Goal: Browse casually

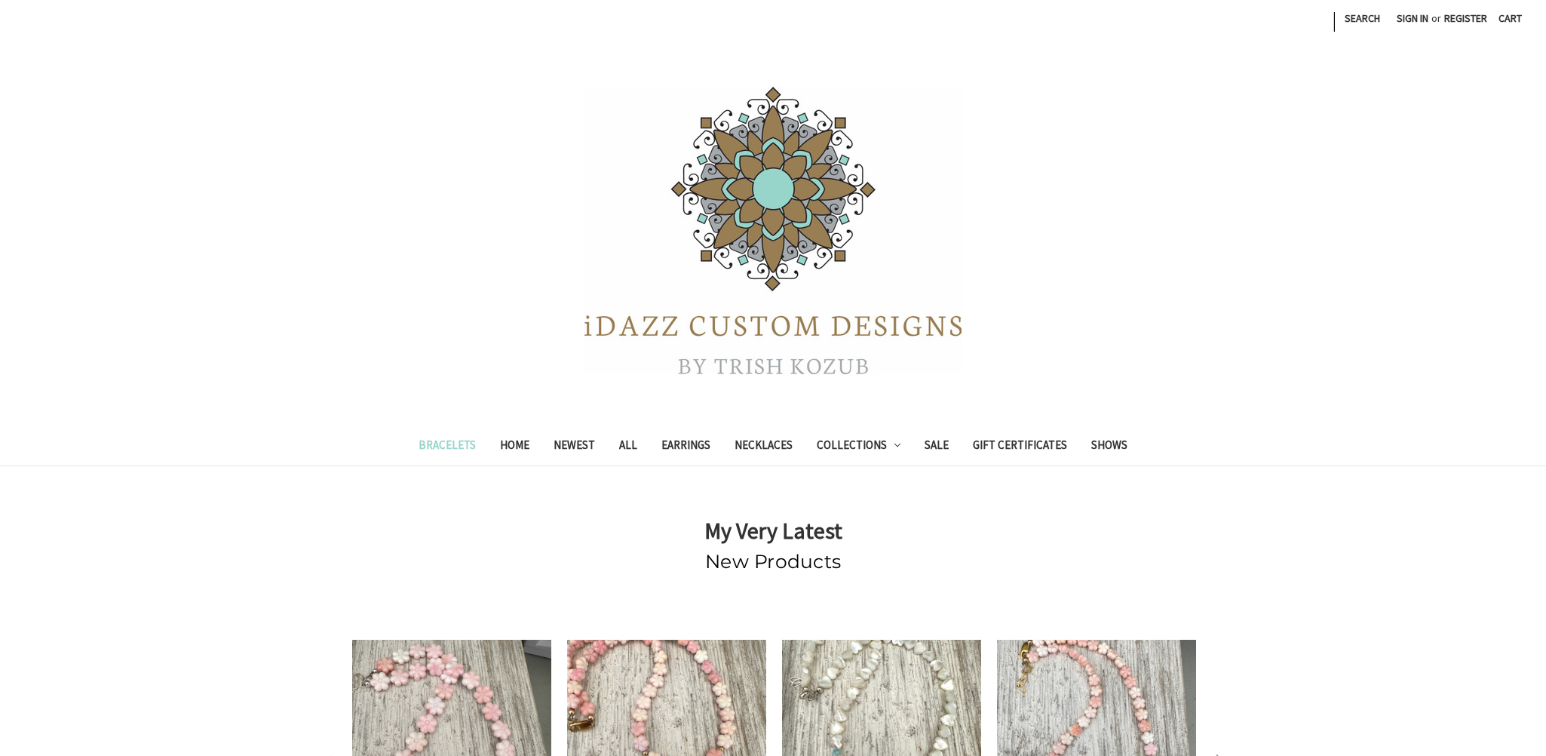
click at [462, 438] on link "Bracelets" at bounding box center [447, 446] width 81 height 37
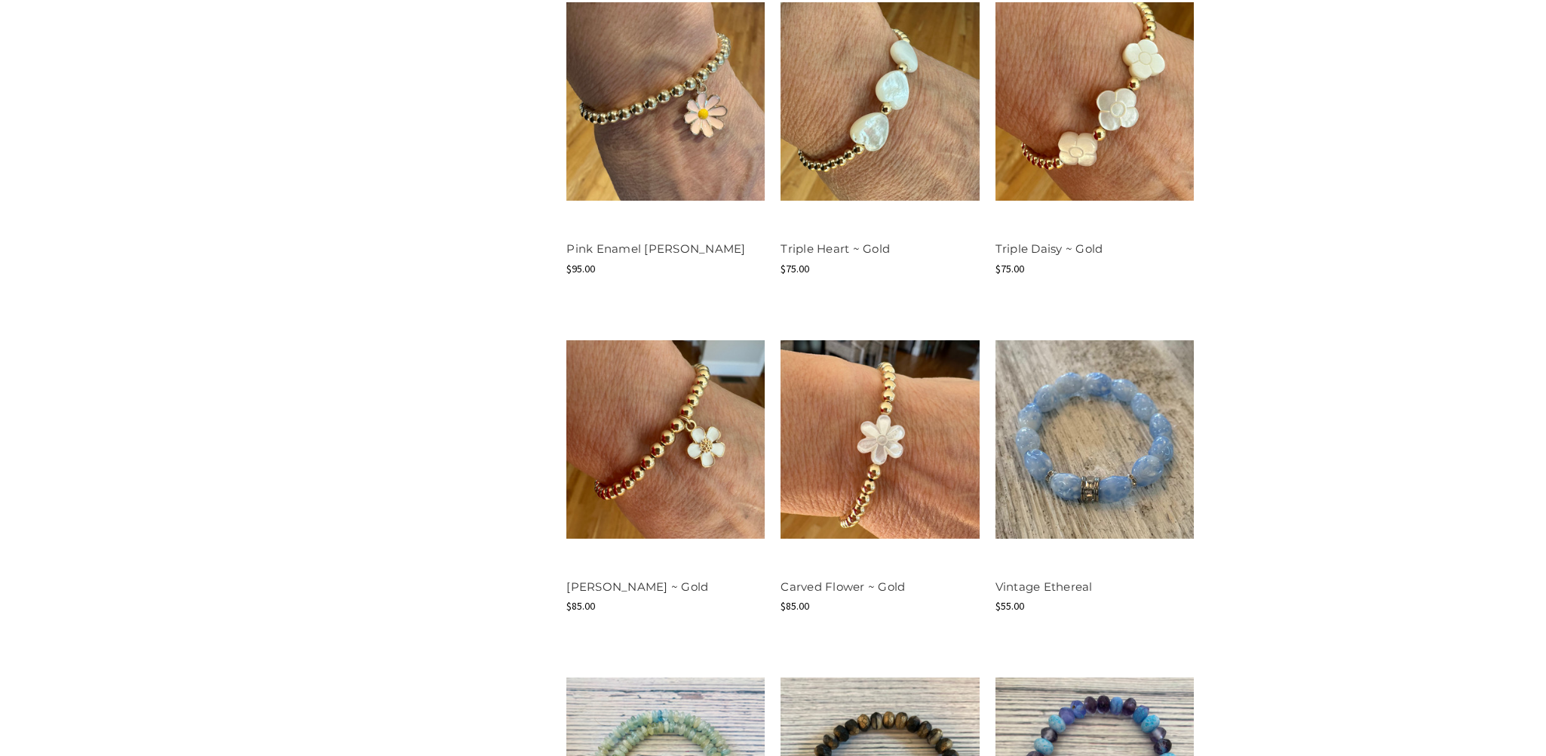
scroll to position [1659, 0]
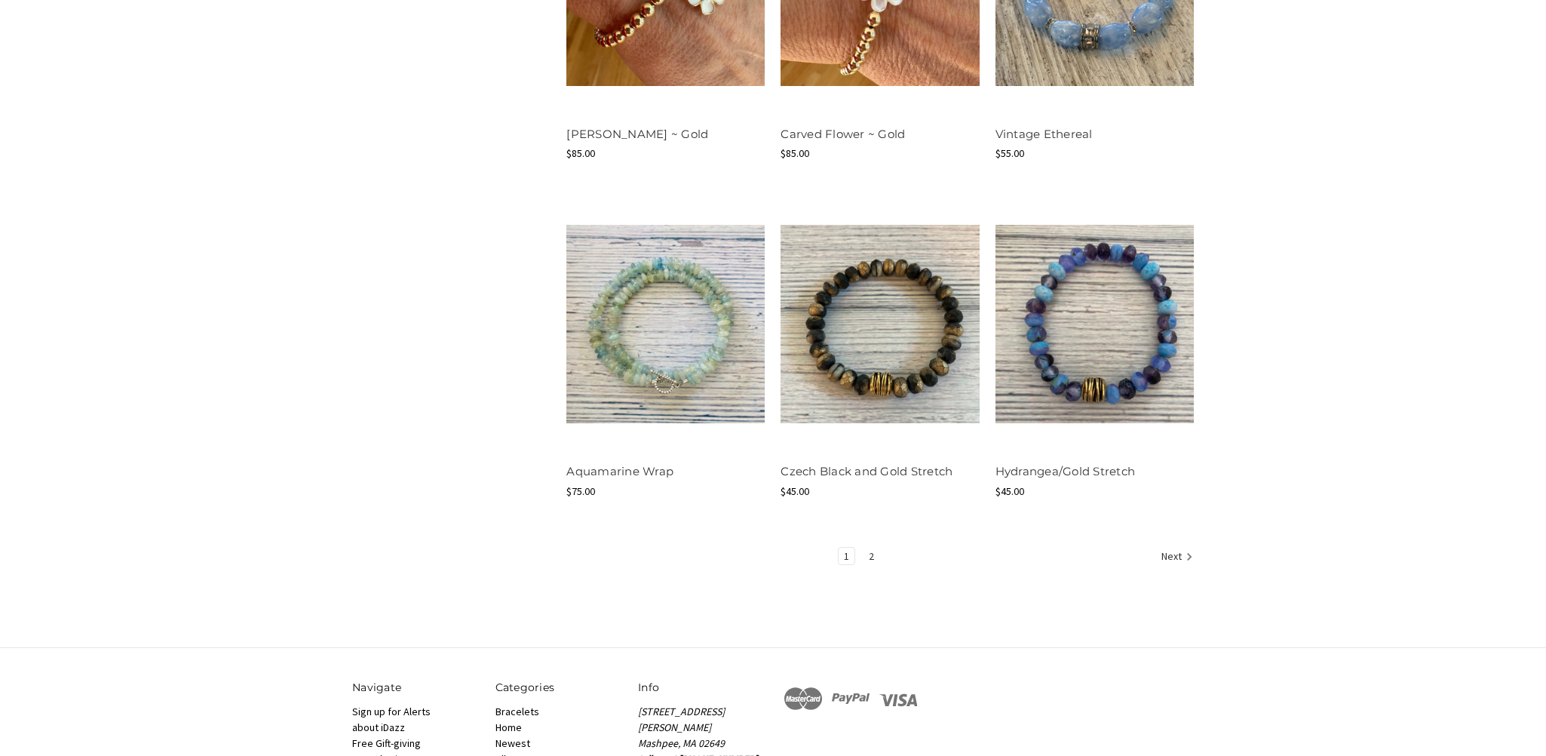
click at [869, 554] on link "2" at bounding box center [872, 556] width 16 height 17
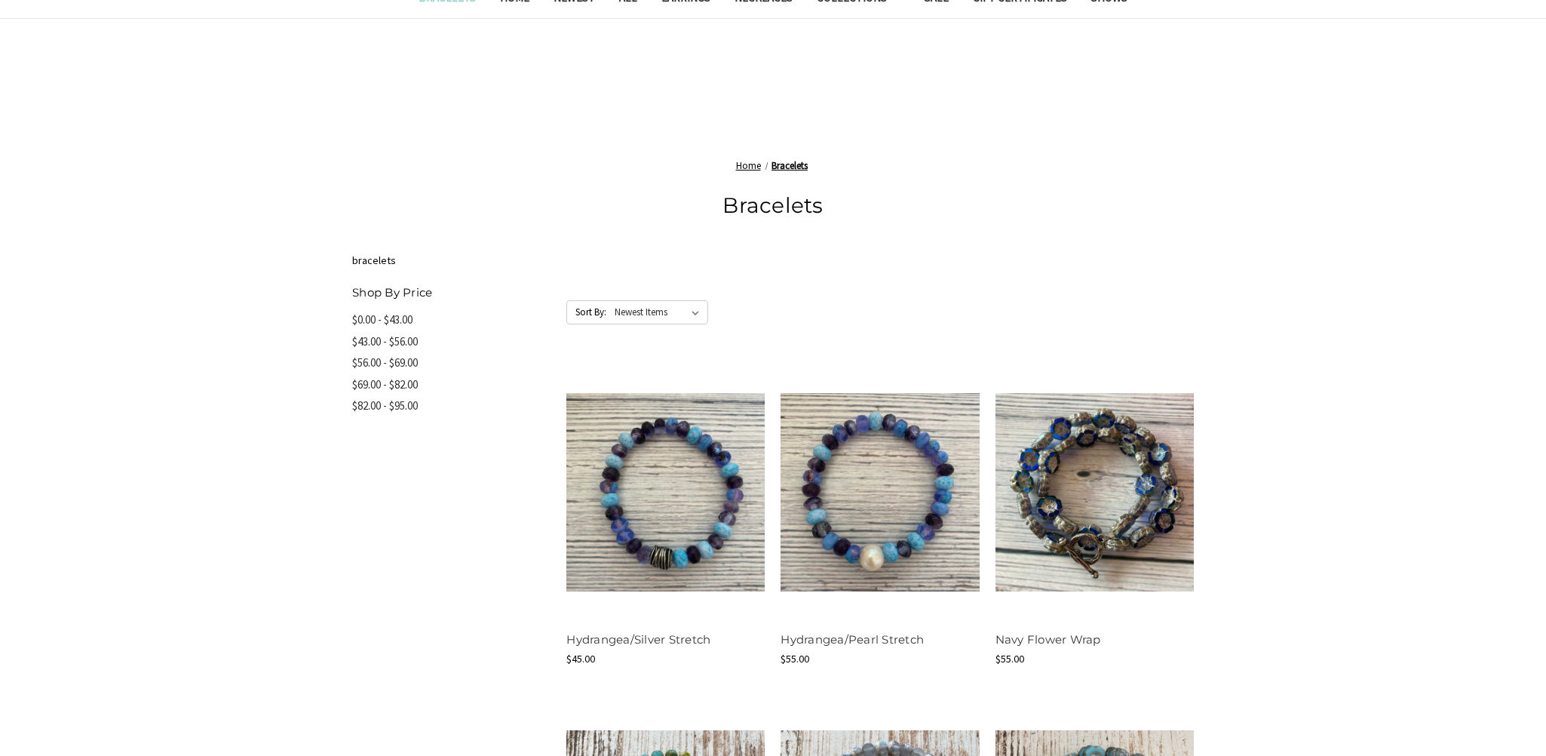
scroll to position [377, 0]
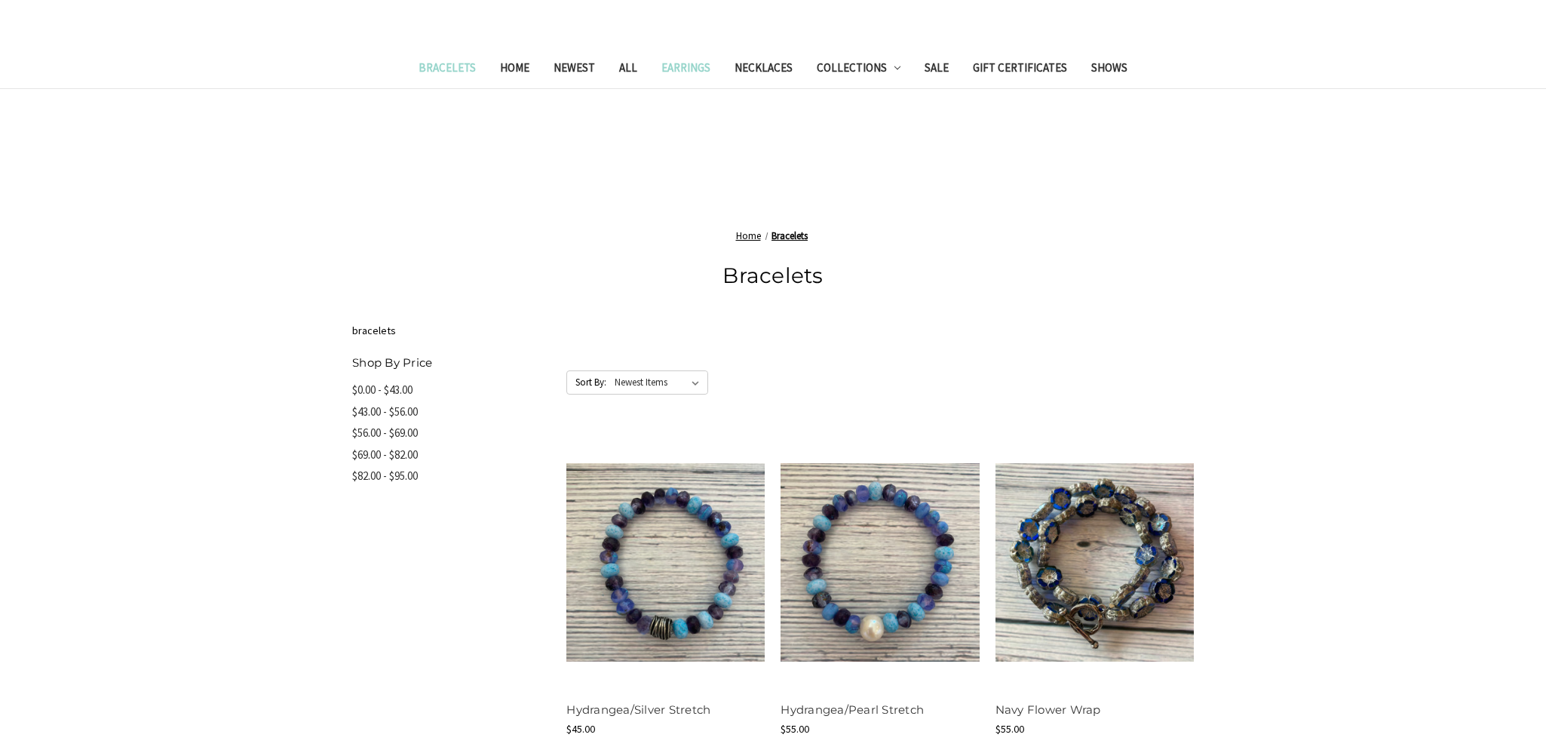
click at [678, 70] on link "Earrings" at bounding box center [685, 69] width 73 height 37
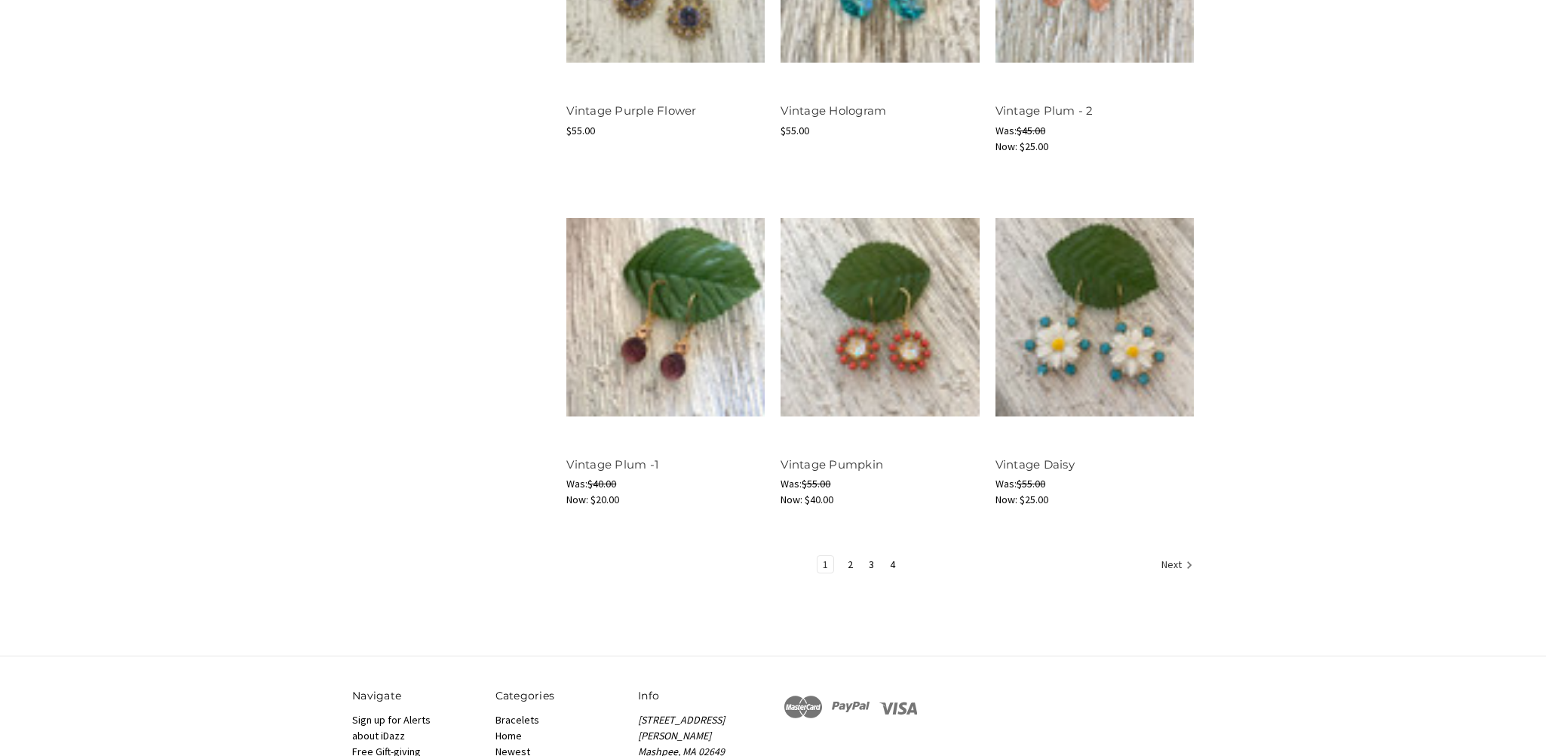
scroll to position [1735, 0]
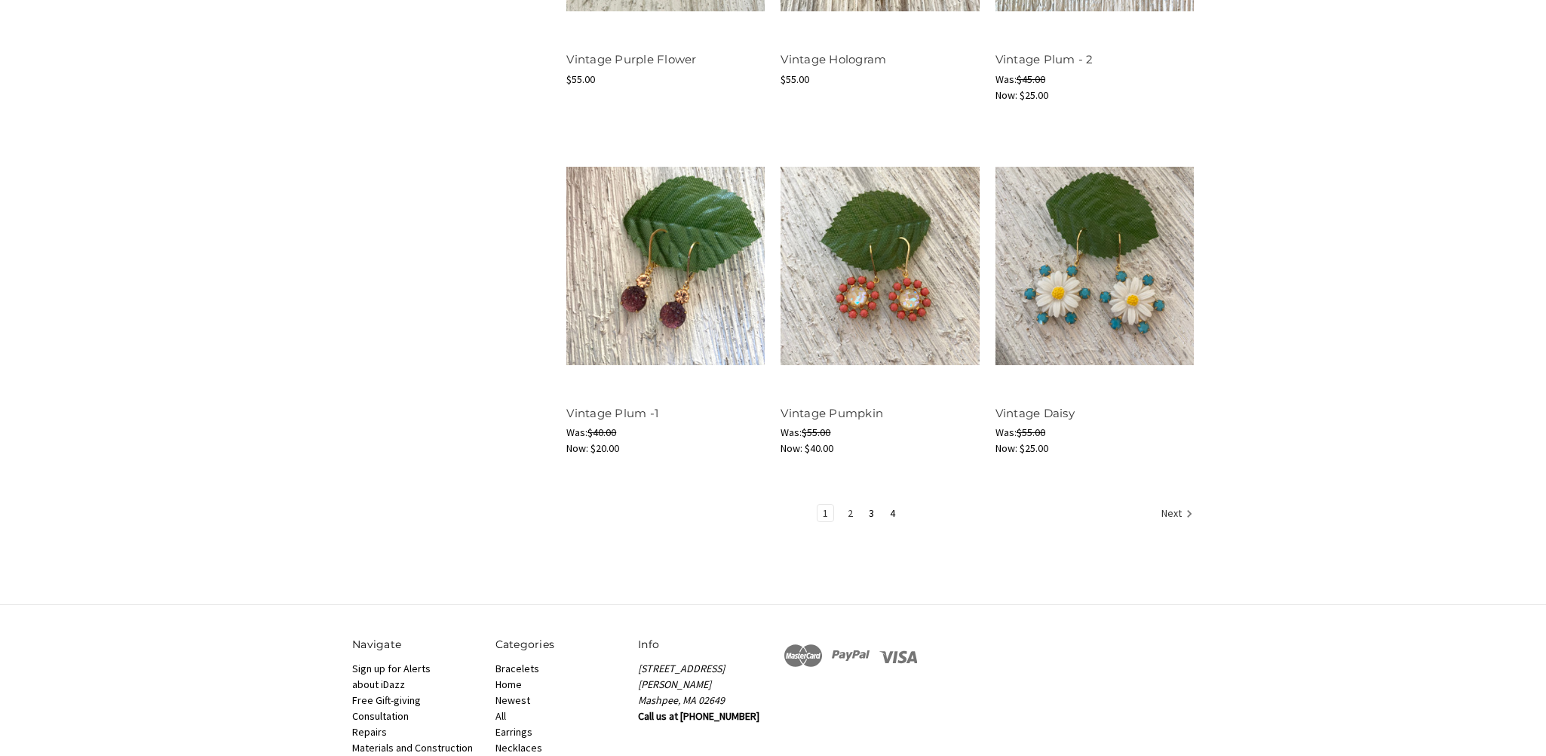
click at [852, 509] on link "2" at bounding box center [851, 513] width 16 height 17
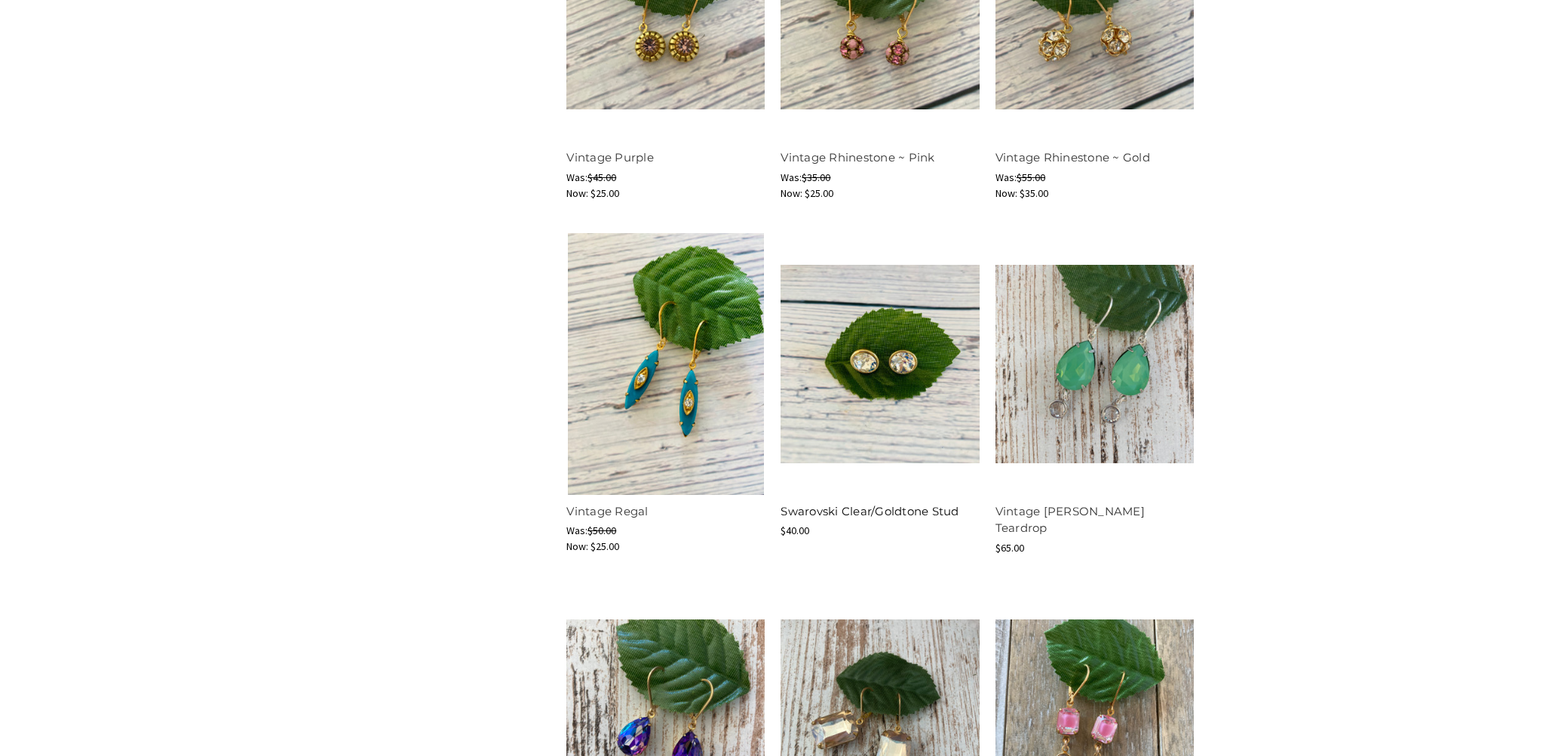
scroll to position [1584, 0]
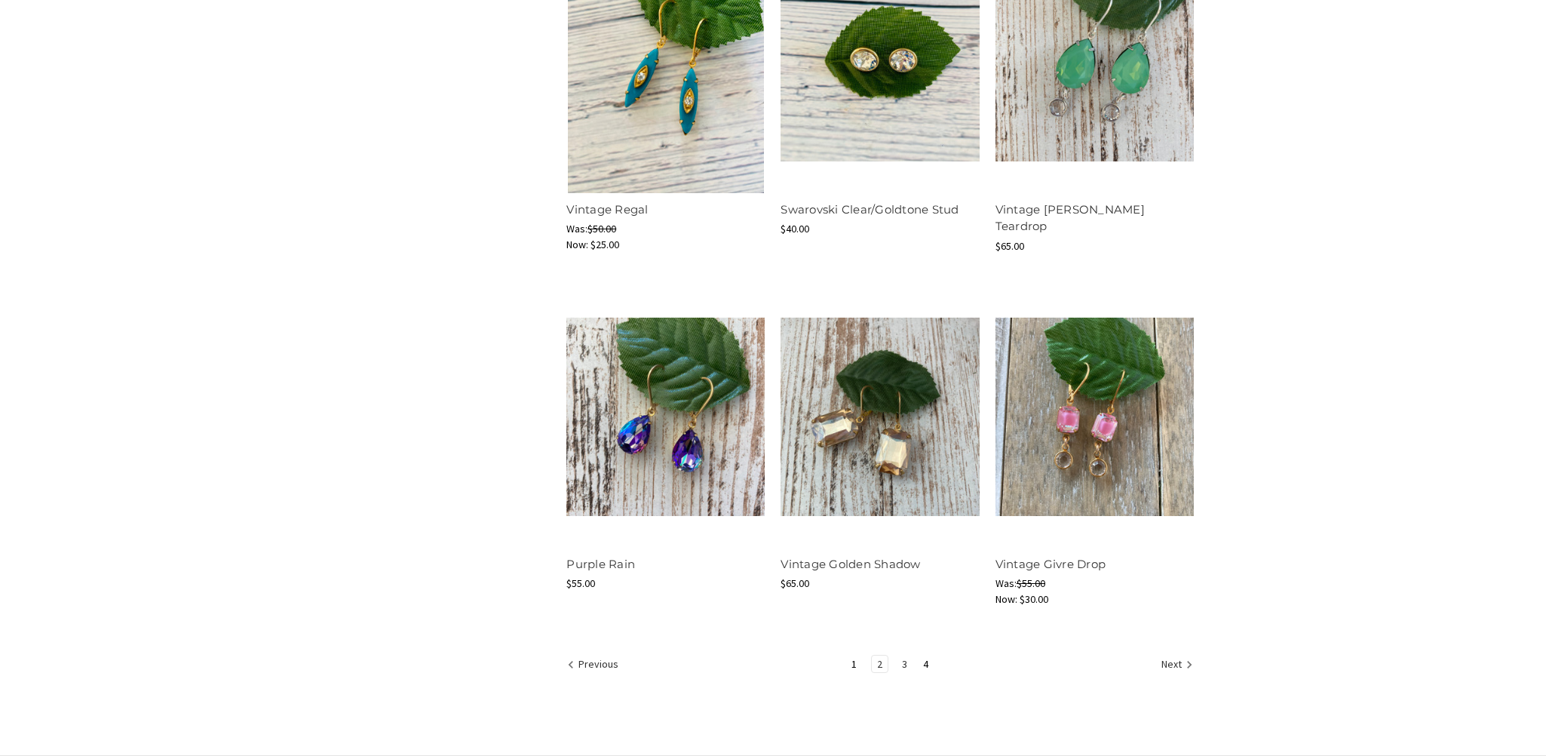
click at [901, 657] on link "3" at bounding box center [905, 663] width 16 height 17
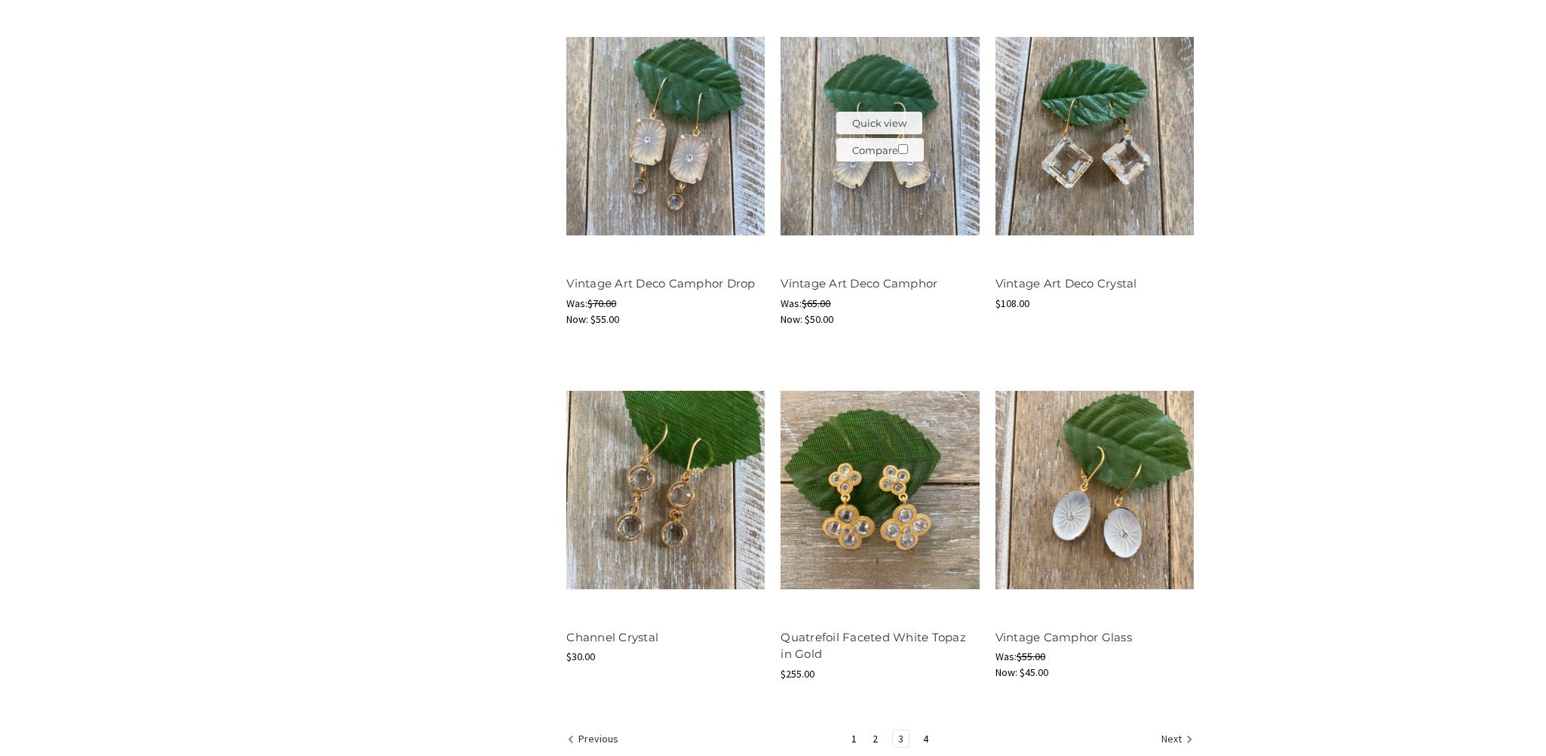
scroll to position [1659, 0]
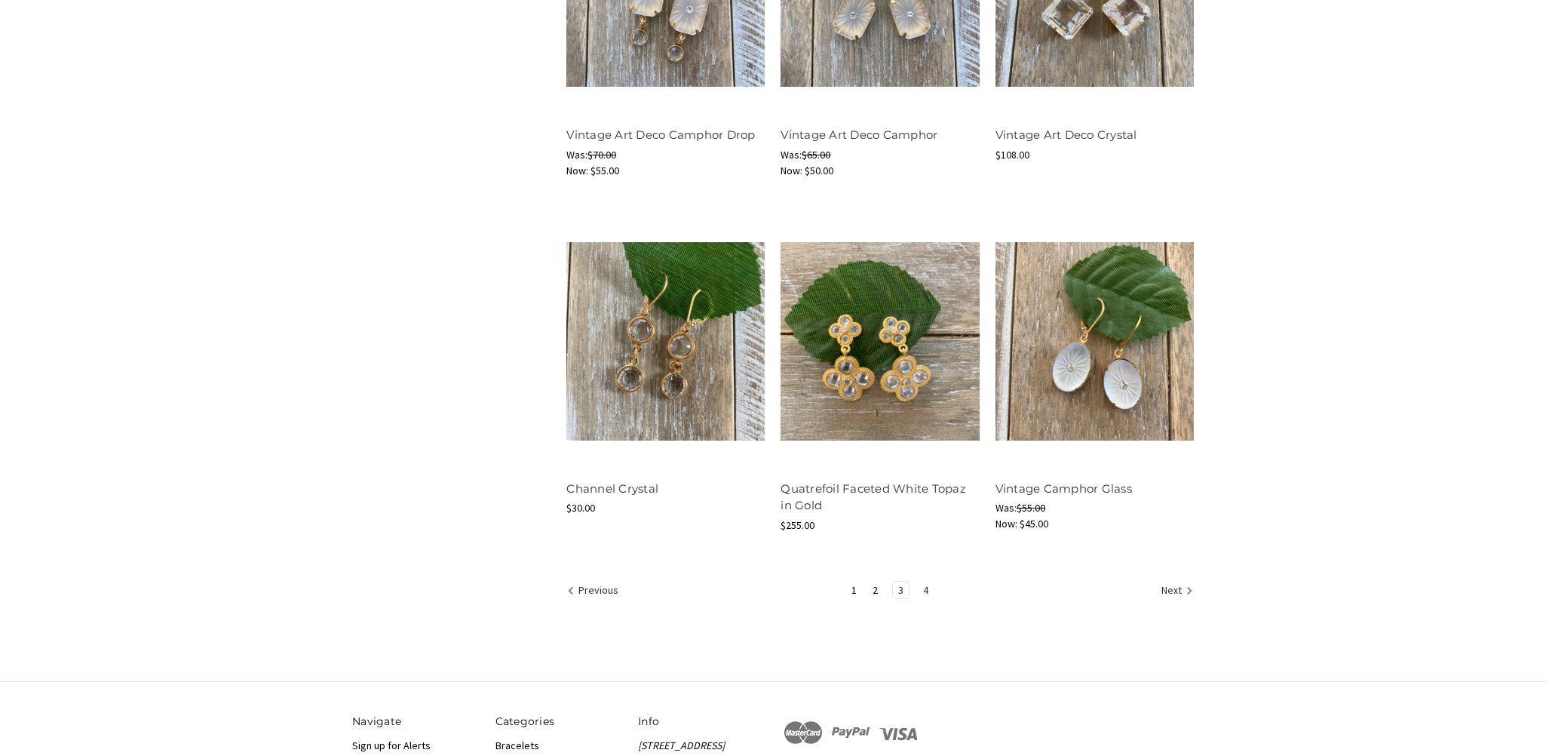
click at [925, 589] on link "4" at bounding box center [926, 590] width 16 height 17
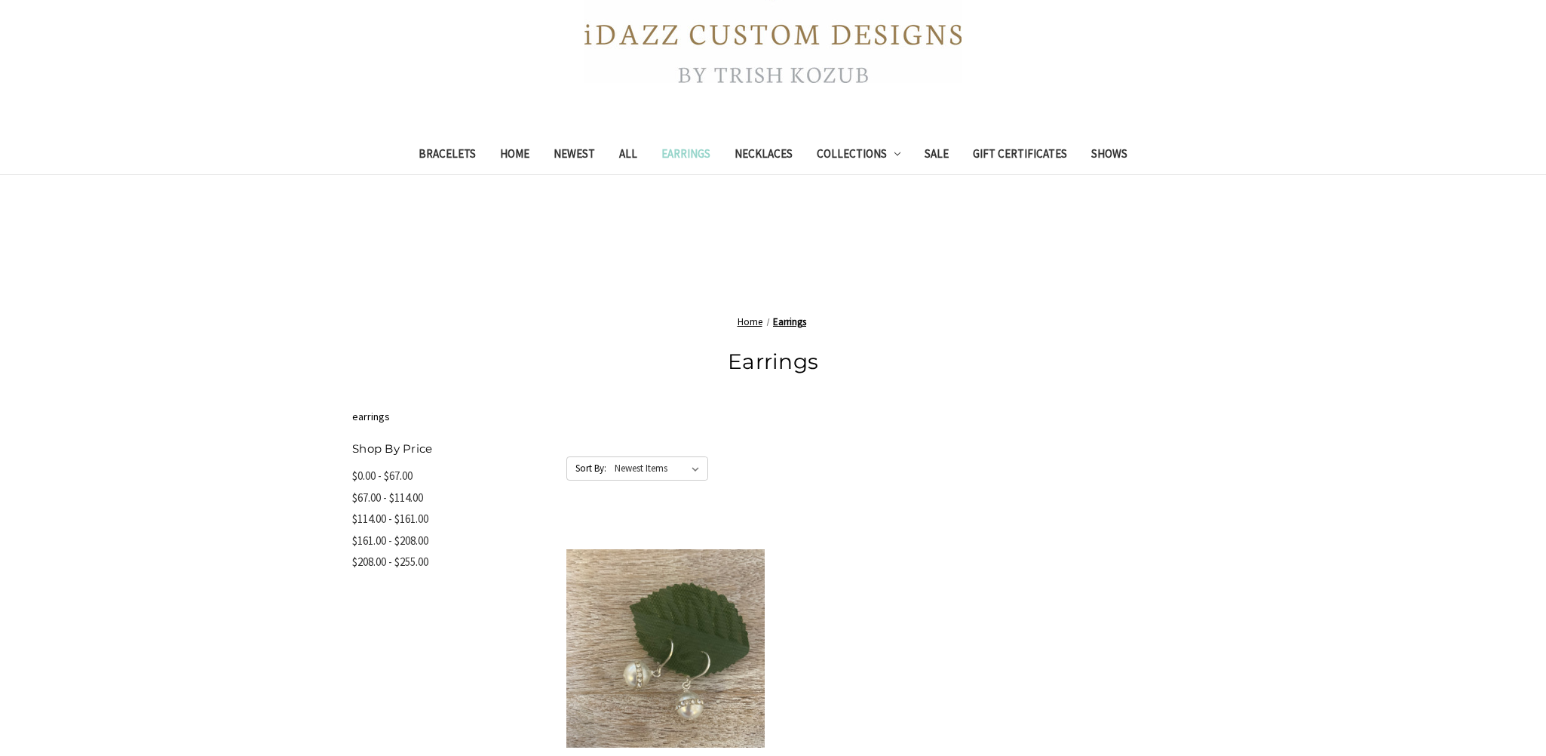
scroll to position [151, 0]
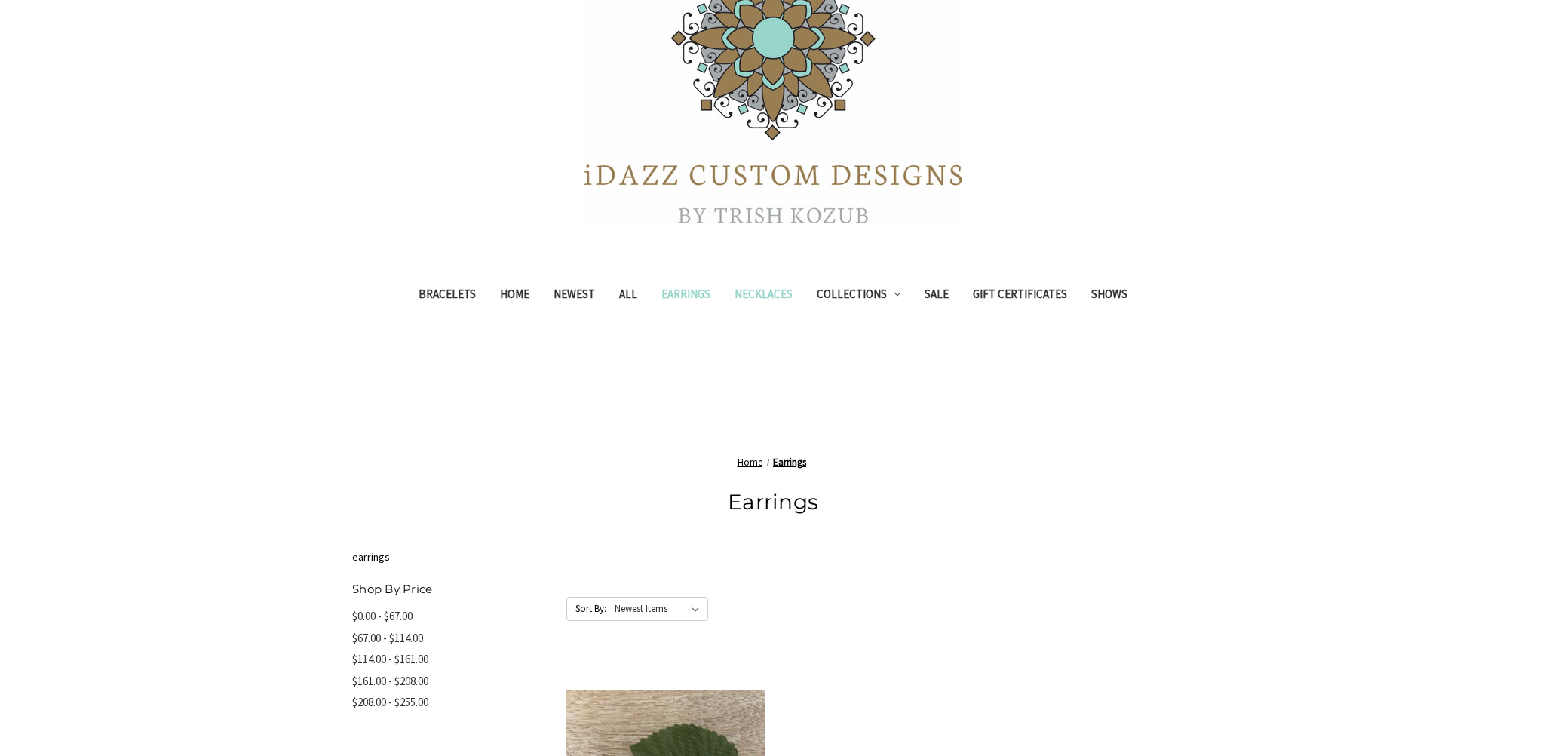
click at [757, 291] on link "Necklaces" at bounding box center [764, 296] width 82 height 37
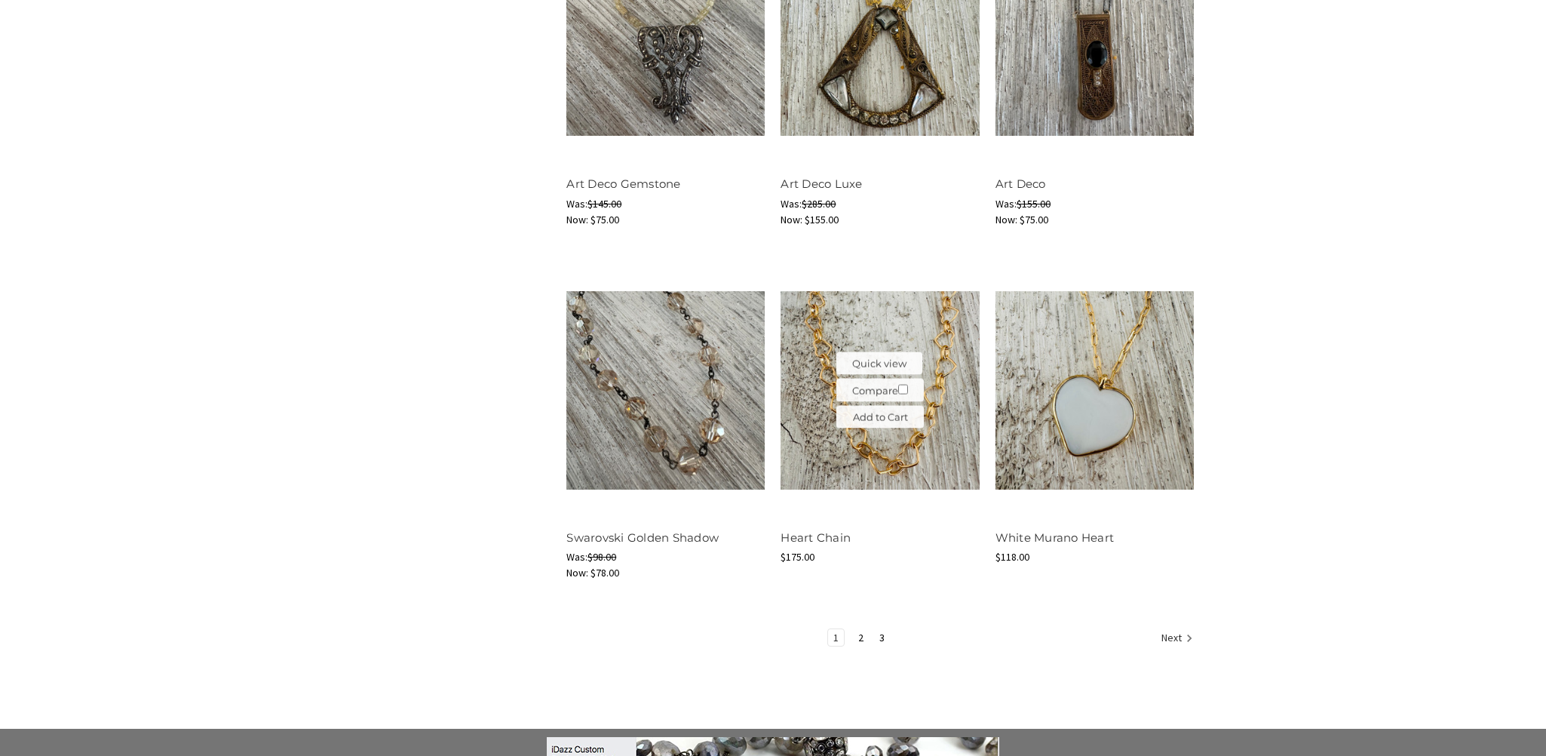
scroll to position [1886, 0]
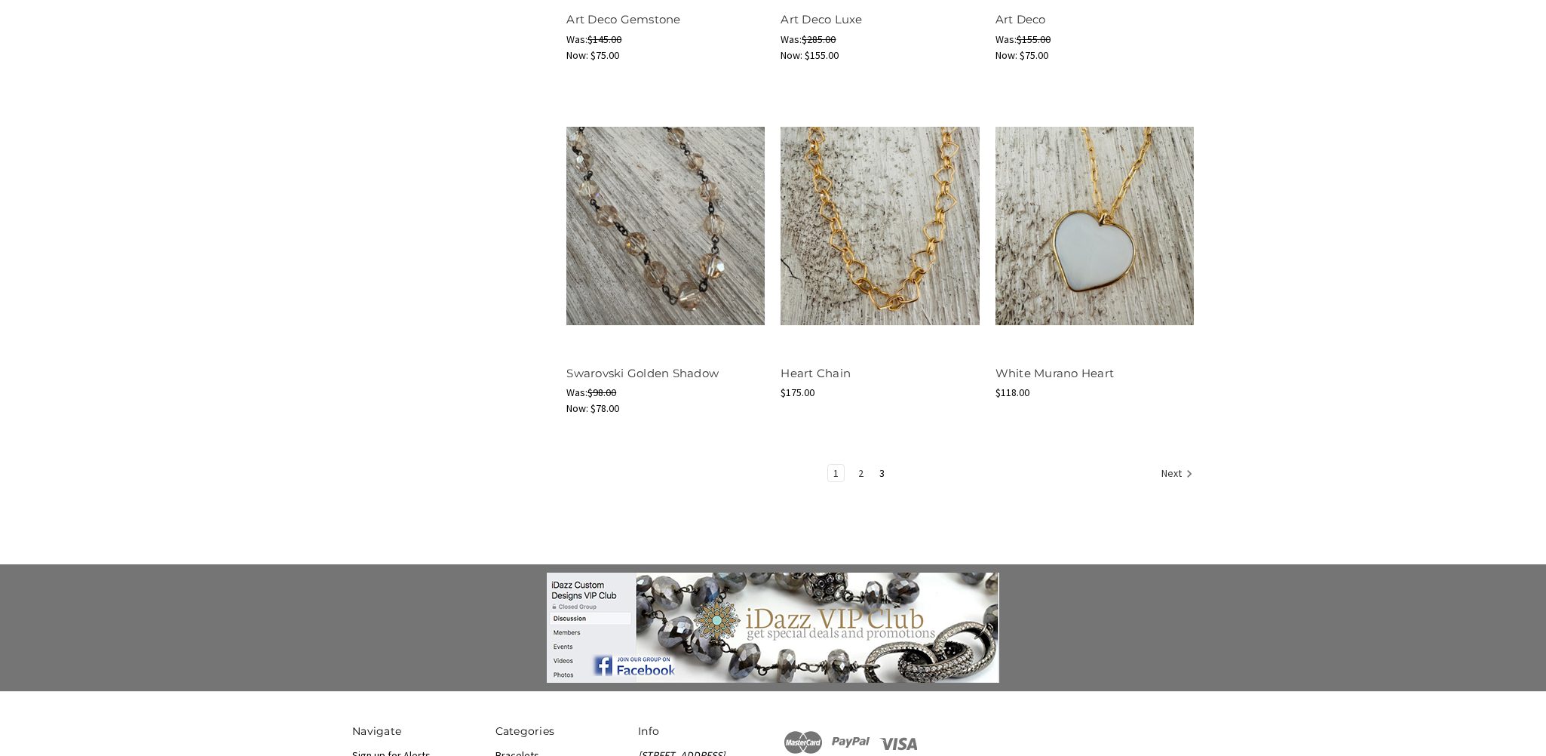
click at [855, 469] on link "2" at bounding box center [861, 473] width 16 height 17
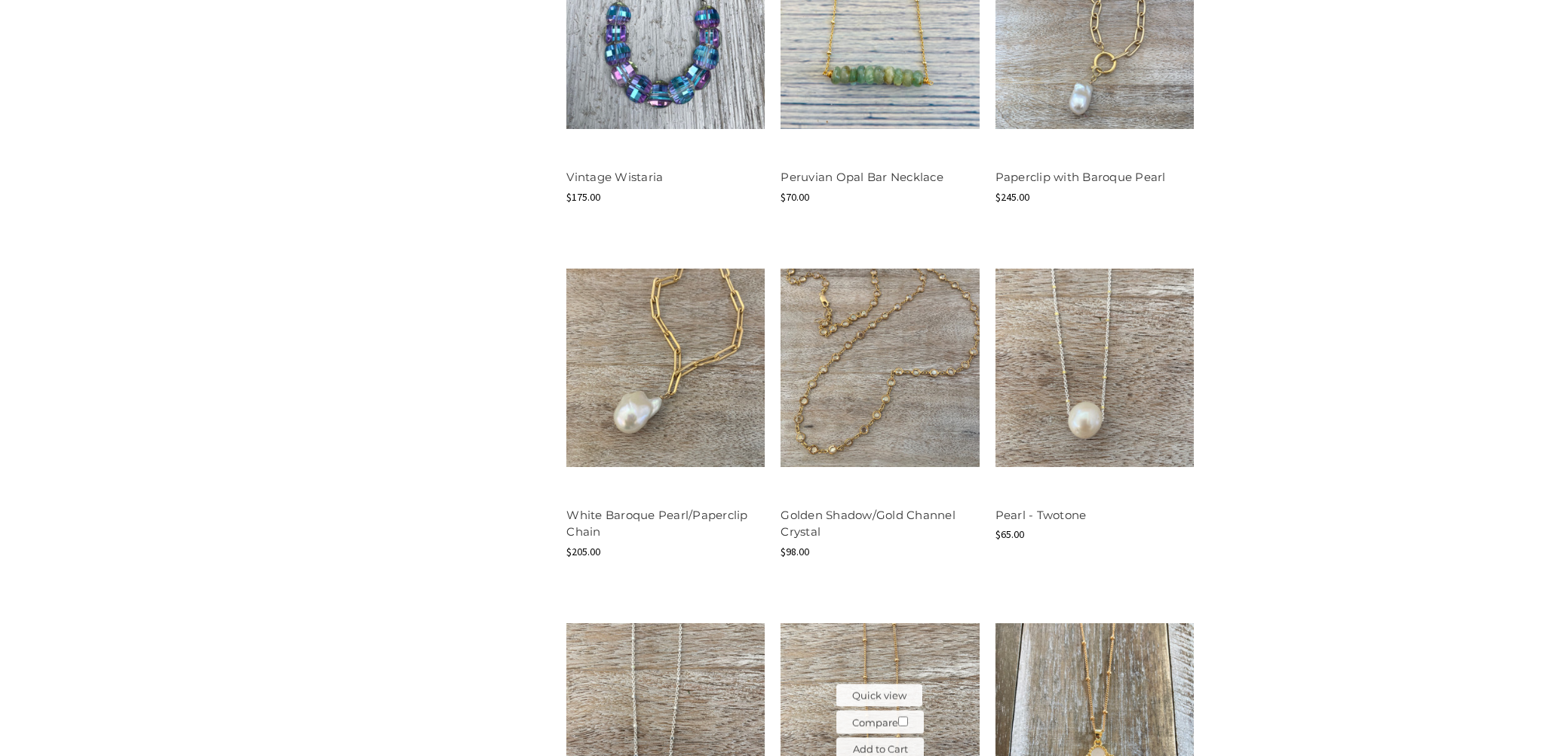
scroll to position [1810, 0]
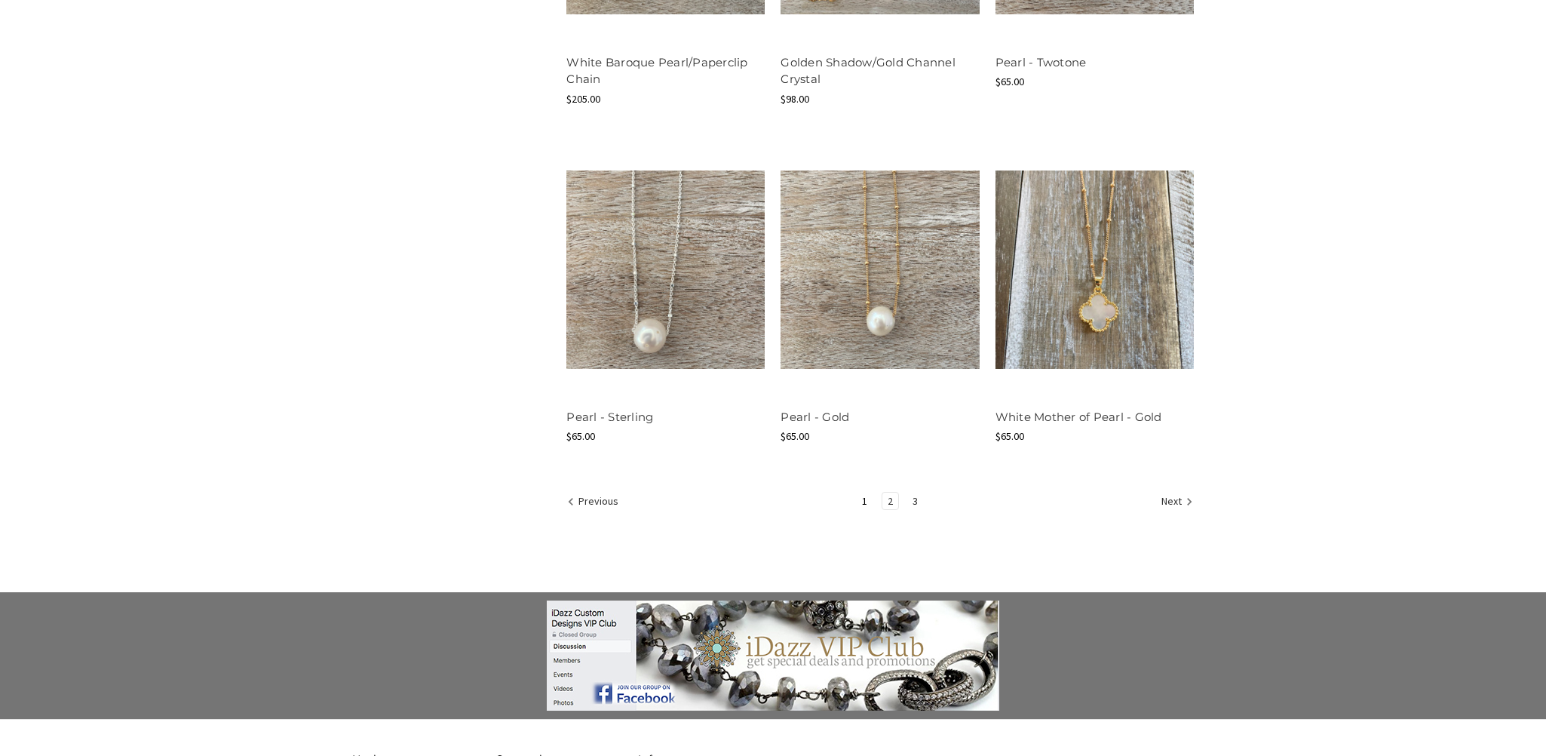
click at [913, 497] on link "3" at bounding box center [915, 501] width 16 height 17
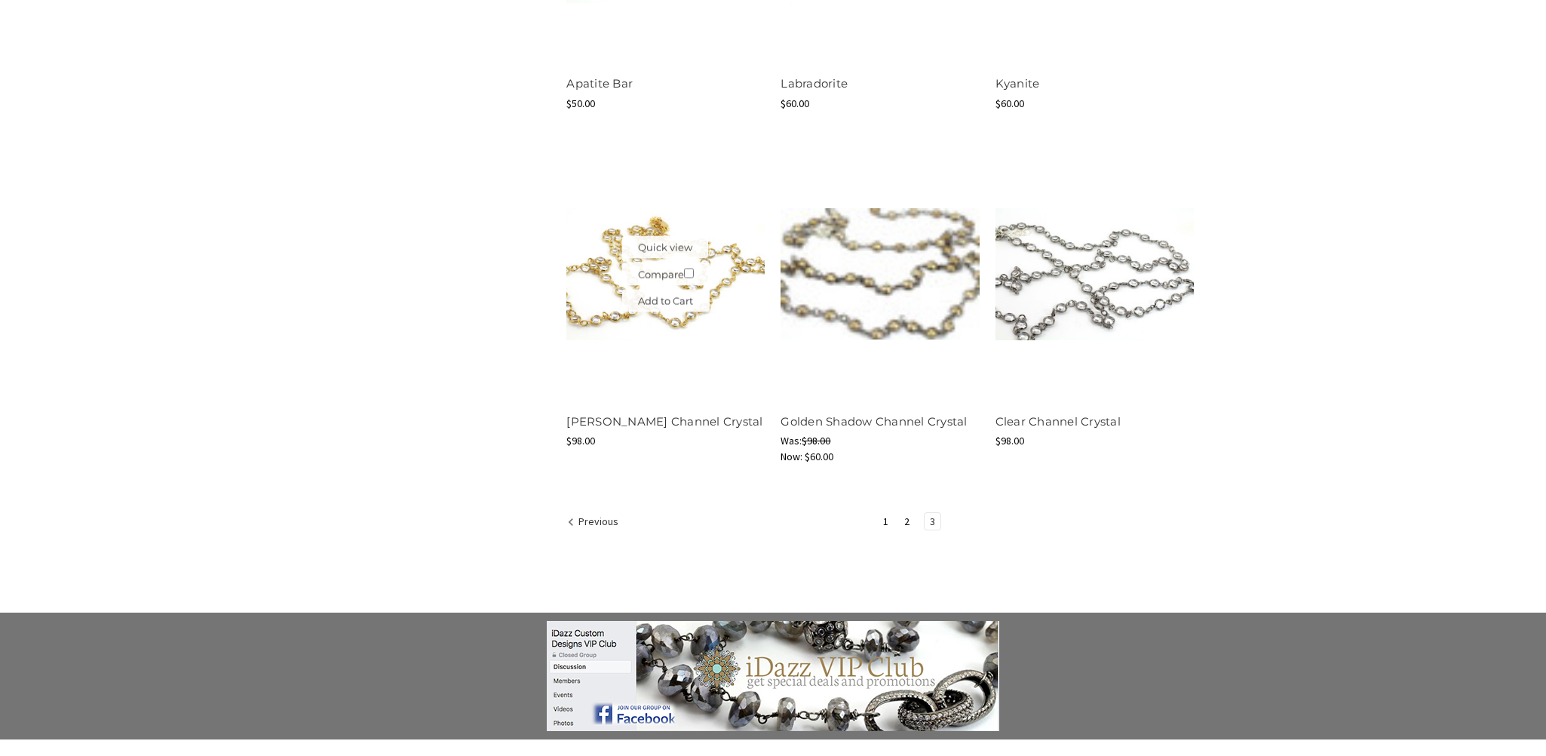
scroll to position [1659, 0]
